Goal: Task Accomplishment & Management: Use online tool/utility

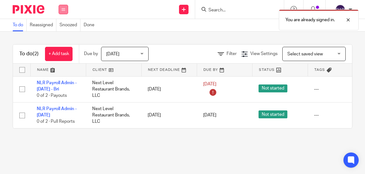
click at [64, 7] on button at bounding box center [64, 10] width 10 height 10
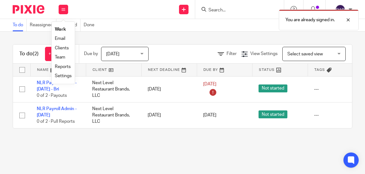
click at [62, 28] on link "Work" at bounding box center [60, 29] width 11 height 4
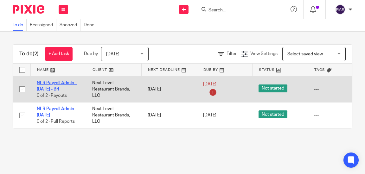
click at [55, 88] on link "NLR Payroll Admin - [DATE] - Bri" at bounding box center [57, 86] width 40 height 11
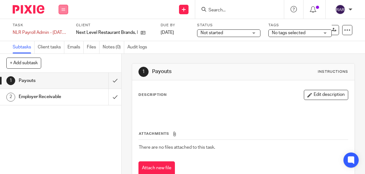
click at [64, 8] on button at bounding box center [64, 10] width 10 height 10
click at [63, 29] on link "Work" at bounding box center [60, 29] width 11 height 4
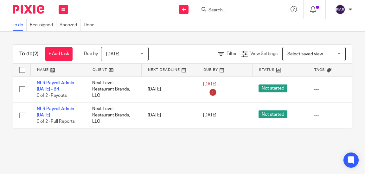
click at [64, 11] on icon at bounding box center [63, 10] width 4 height 4
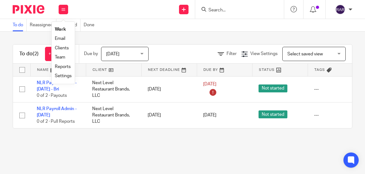
click at [123, 55] on span "Today" at bounding box center [123, 53] width 34 height 13
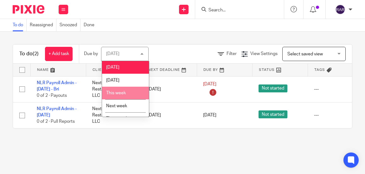
click at [126, 91] on li "This week" at bounding box center [125, 93] width 47 height 13
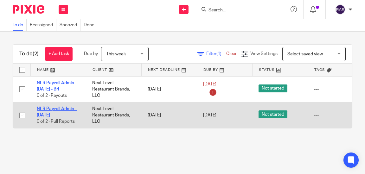
click at [52, 109] on link "NLR Payroll Admin - [DATE]" at bounding box center [57, 112] width 40 height 11
